Goal: Task Accomplishment & Management: Manage account settings

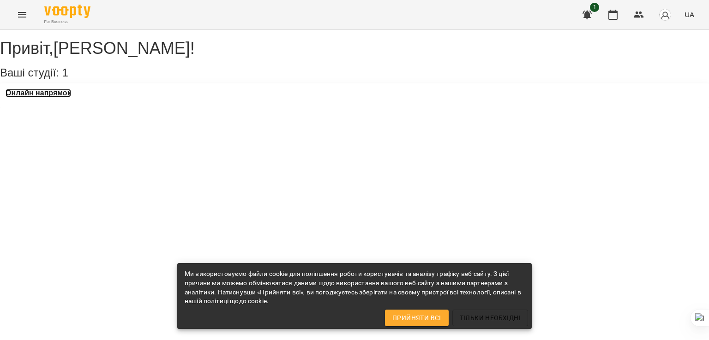
click at [66, 97] on h3 "Онлайн напрямок" at bounding box center [39, 93] width 66 height 8
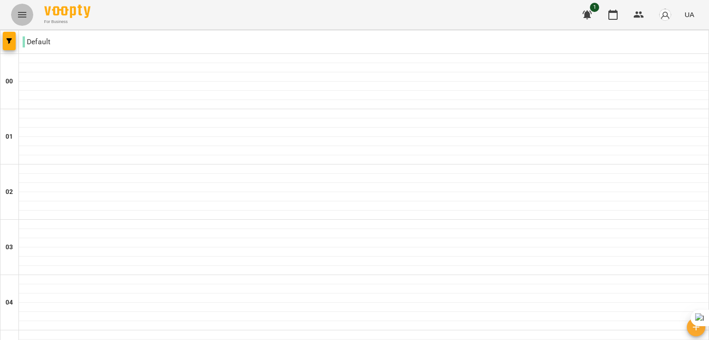
click at [18, 9] on button "Menu" at bounding box center [22, 15] width 22 height 22
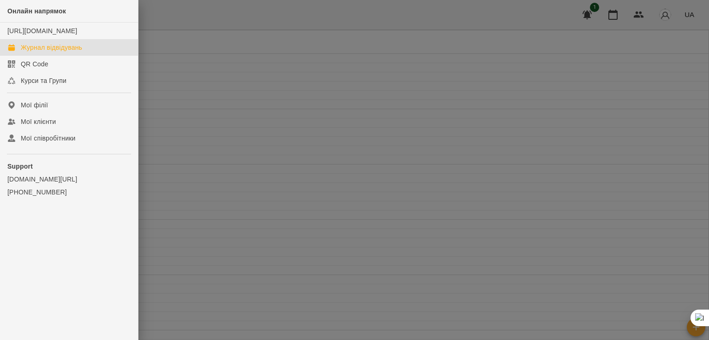
click at [41, 169] on div "Support [DOMAIN_NAME][URL] [PHONE_NUMBER]" at bounding box center [69, 180] width 138 height 50
click at [48, 126] on div "Мої клієнти" at bounding box center [38, 121] width 35 height 9
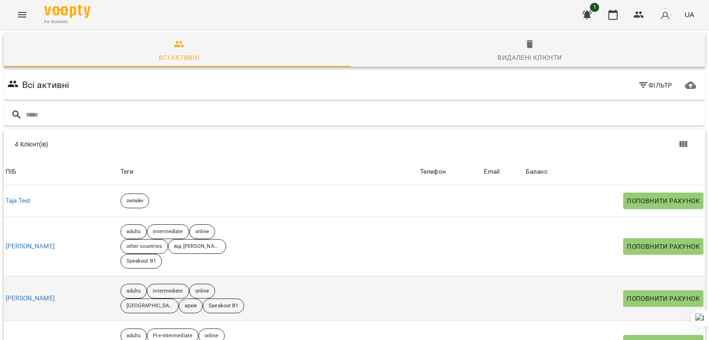
scroll to position [46, 0]
click at [44, 294] on link "[PERSON_NAME]" at bounding box center [30, 298] width 49 height 9
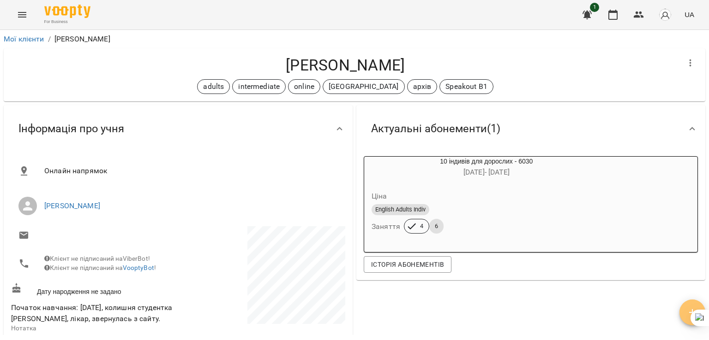
click at [685, 310] on span "button" at bounding box center [692, 312] width 26 height 11
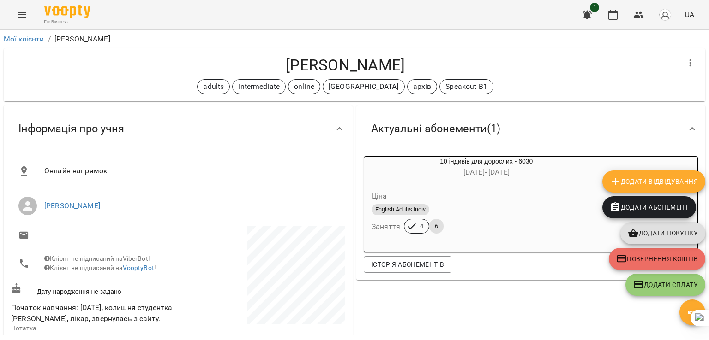
click at [637, 189] on button "Додати Відвідування" at bounding box center [653, 182] width 103 height 22
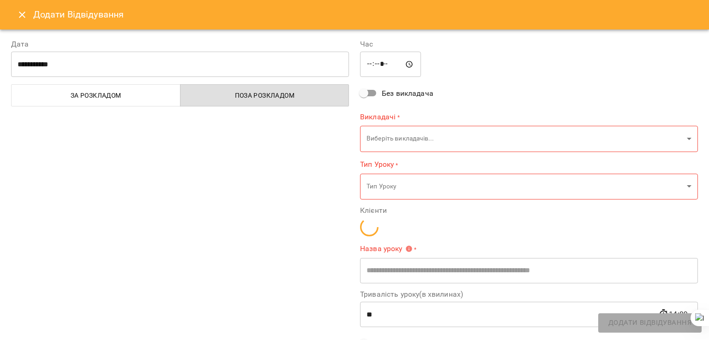
type input "**********"
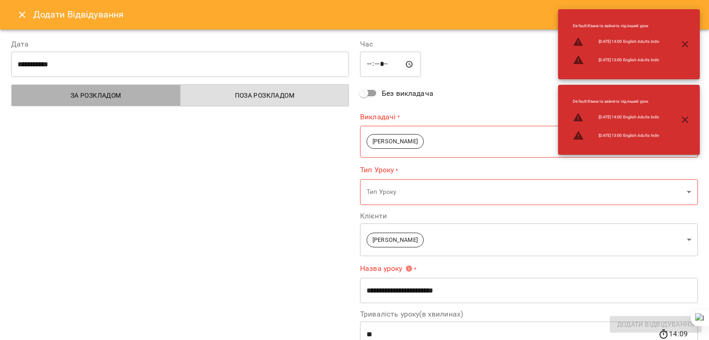
click at [166, 96] on span "За розкладом" at bounding box center [96, 95] width 158 height 11
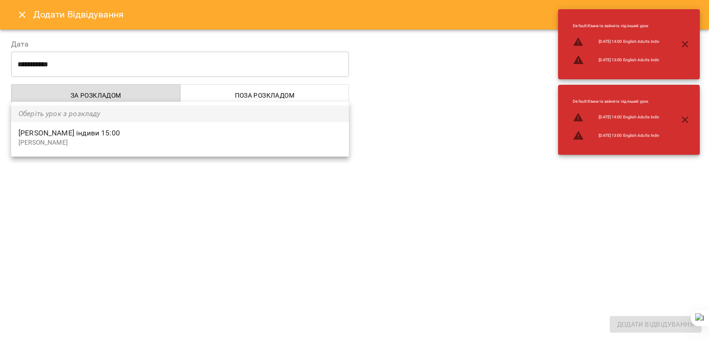
click at [121, 139] on body "For Business 1 UA Мої клієнти / [PERSON_NAME] [PERSON_NAME] adults intermediate…" at bounding box center [354, 185] width 709 height 370
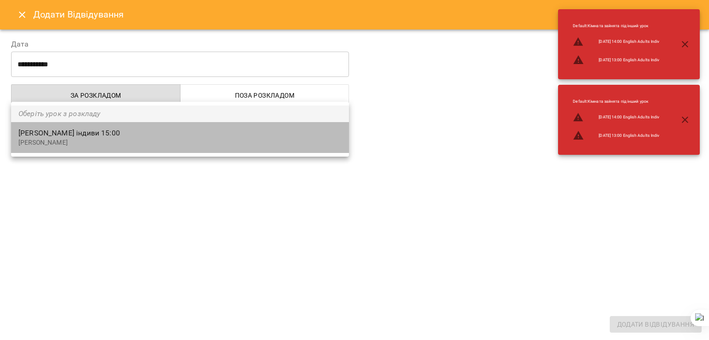
click at [121, 139] on p "[PERSON_NAME]" at bounding box center [179, 142] width 323 height 9
type input "**********"
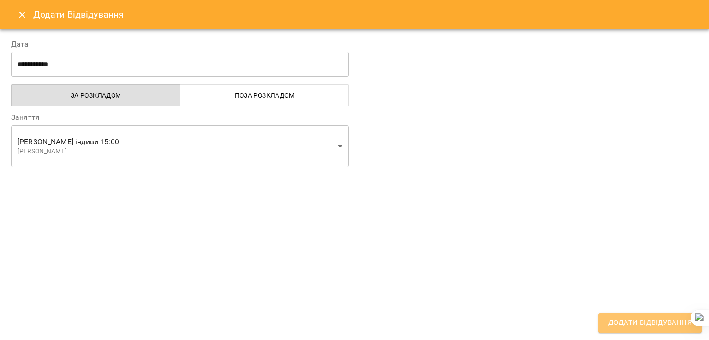
click at [643, 322] on span "Додати Відвідування" at bounding box center [649, 323] width 83 height 12
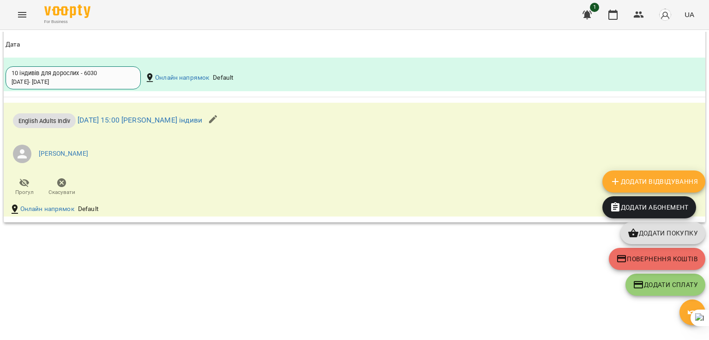
scroll to position [952, 0]
